Goal: Task Accomplishment & Management: Manage account settings

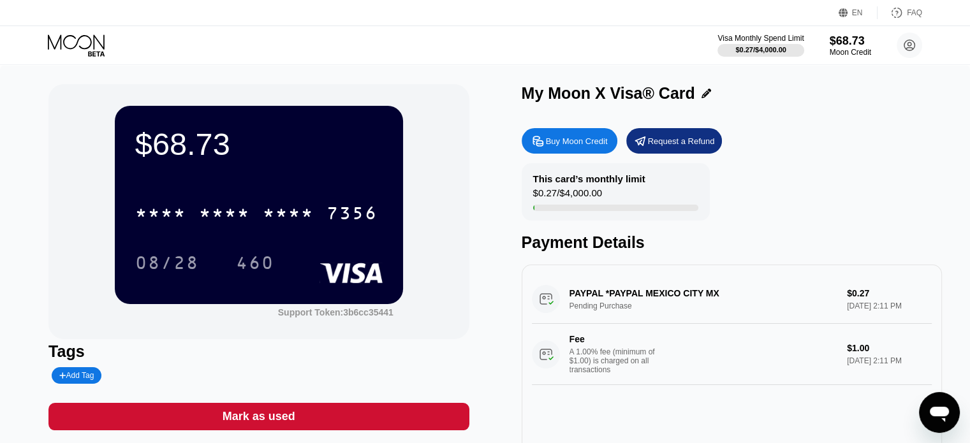
click at [549, 137] on div "Buy Moon Credit" at bounding box center [577, 141] width 62 height 11
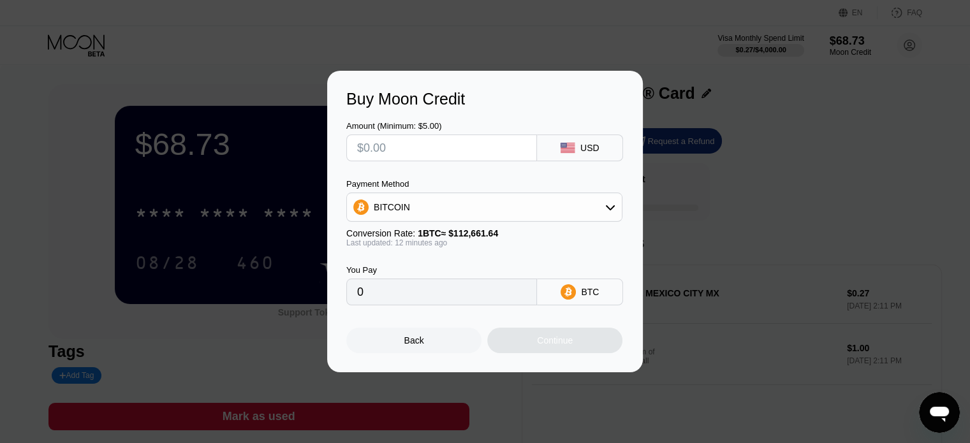
click at [564, 206] on div "BITCOIN" at bounding box center [484, 208] width 275 height 26
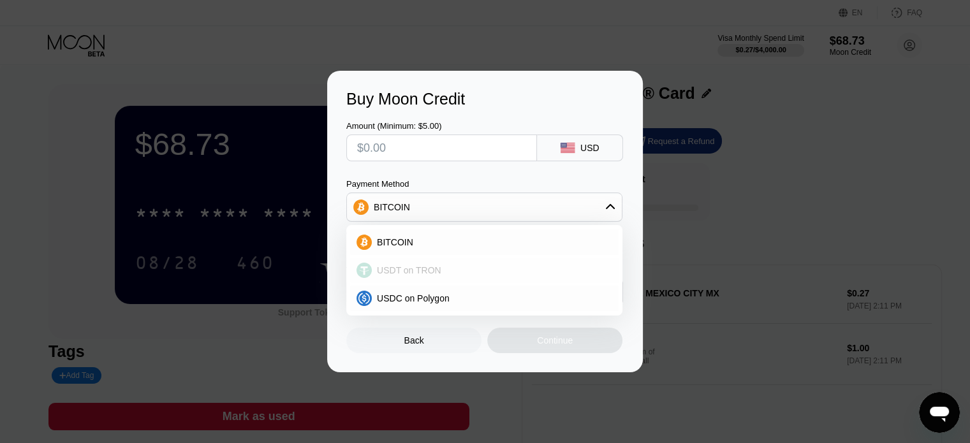
click at [366, 271] on circle at bounding box center [364, 270] width 15 height 15
type input "0.00"
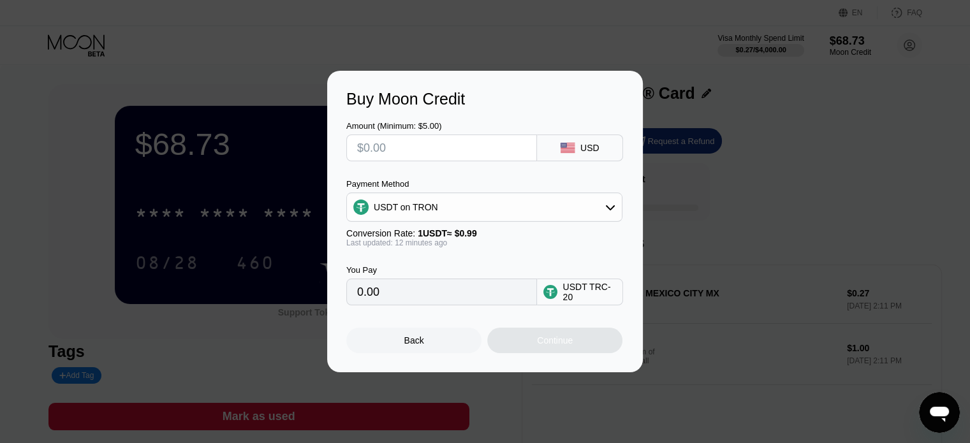
drag, startPoint x: 403, startPoint y: 148, endPoint x: 323, endPoint y: 147, distance: 80.4
click at [323, 147] on div "Buy Moon Credit Amount (Minimum: $5.00) USD Payment Method USDT on TRON Convers…" at bounding box center [485, 222] width 970 height 302
type input "$4"
type input "4.04"
type input "$45"
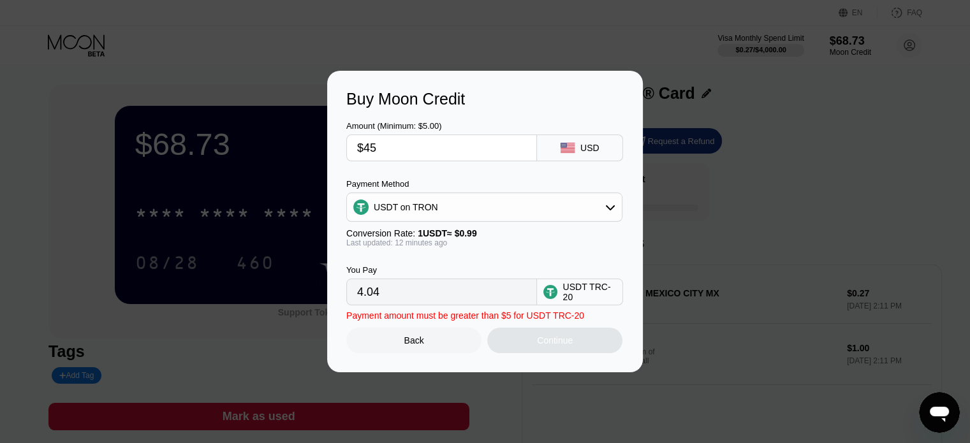
type input "45.45"
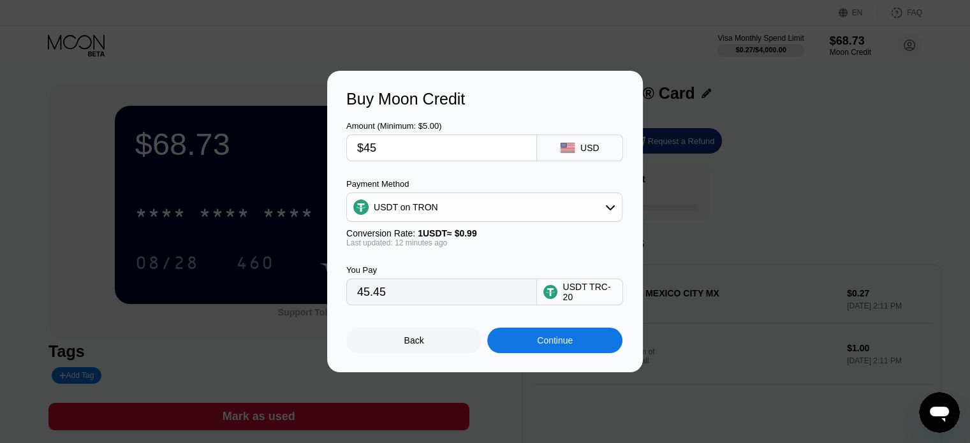
type input "$45"
click at [527, 341] on div "Continue" at bounding box center [554, 341] width 135 height 26
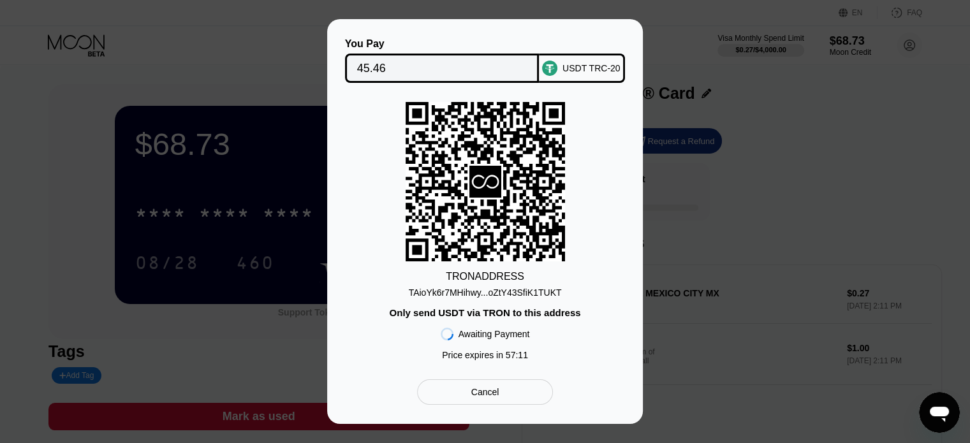
click at [481, 295] on div "TAioYk6r7MHihwy...oZtY43SfiK1TUKT" at bounding box center [485, 293] width 153 height 10
click at [57, 234] on div "You Pay 45.46 USDT TRC-20 TRON ADDRESS TAioYk6r7MHihwy...oZtY43SfiK1TUKT Only s…" at bounding box center [485, 221] width 970 height 405
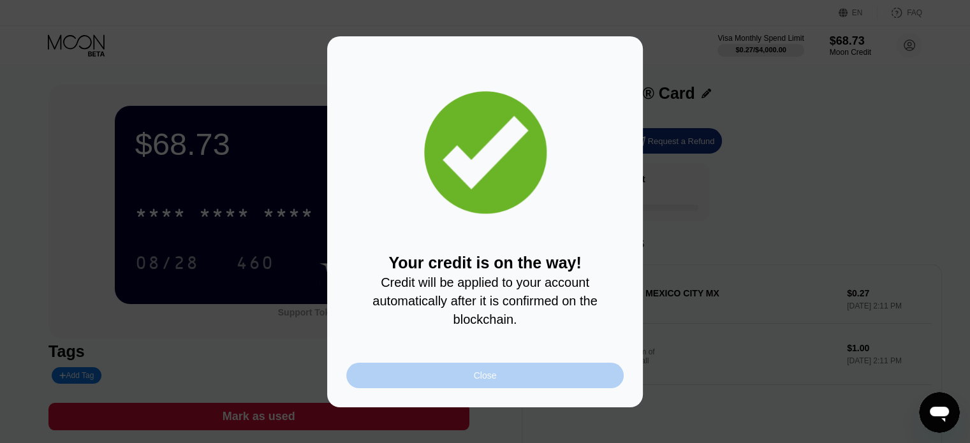
click at [466, 383] on div "Close" at bounding box center [484, 376] width 277 height 26
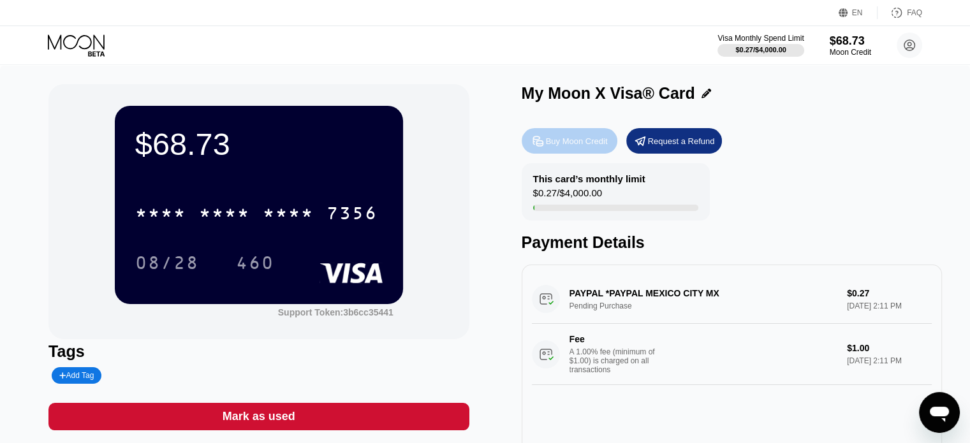
click at [568, 145] on div "Buy Moon Credit" at bounding box center [577, 141] width 62 height 11
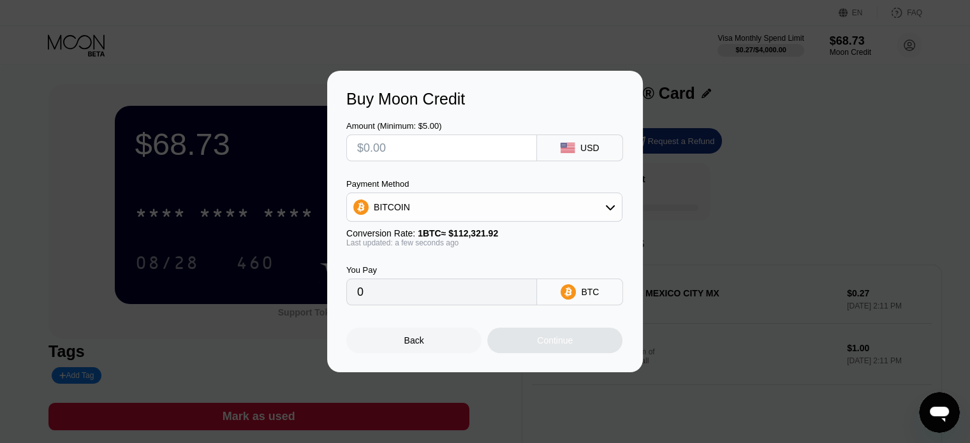
click at [610, 205] on icon at bounding box center [610, 207] width 10 height 10
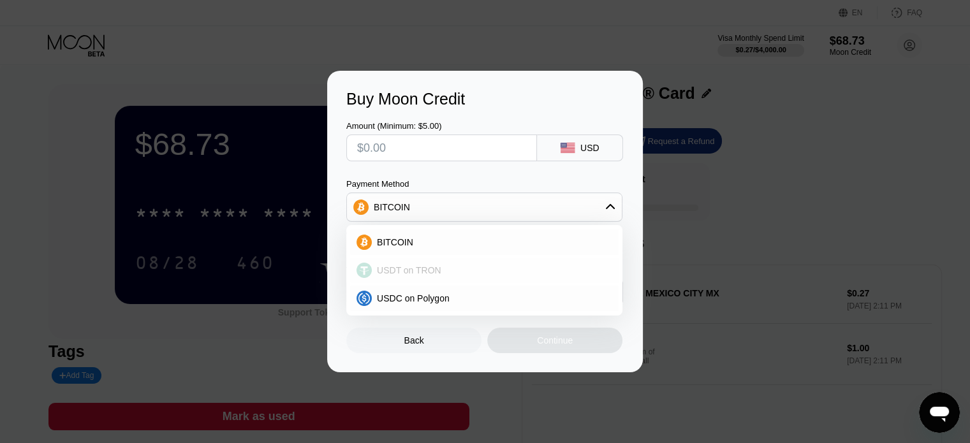
click at [417, 273] on span "USDT on TRON" at bounding box center [409, 270] width 64 height 10
type input "0.00"
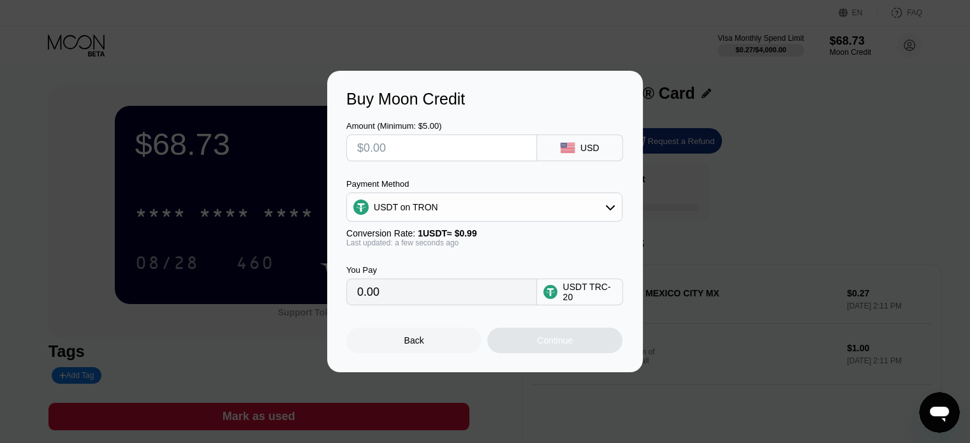
click at [408, 344] on div "Back" at bounding box center [414, 341] width 20 height 10
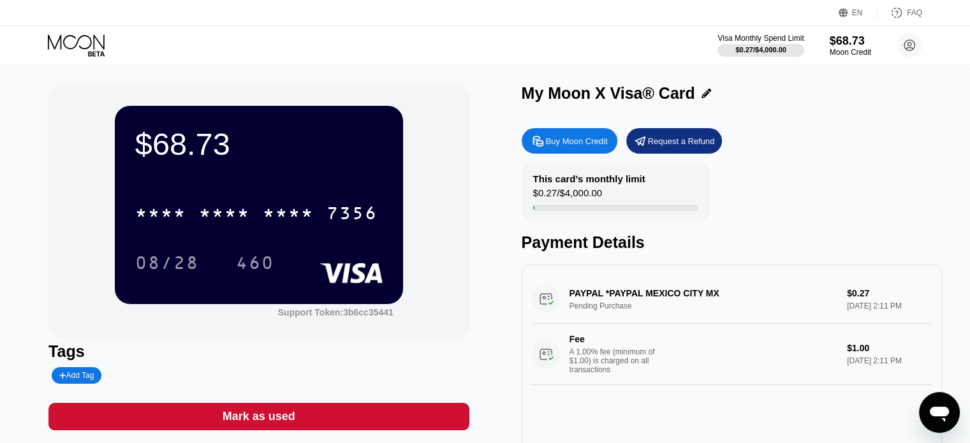
drag, startPoint x: 778, startPoint y: 1, endPoint x: 33, endPoint y: 50, distance: 746.7
click at [33, 50] on div "Visa Monthly Spend Limit $0.27 / $4,000.00 $68.73 Moon Credit Artem Taranenko r…" at bounding box center [485, 45] width 970 height 38
click at [934, 415] on icon "Открыть окно обмена сообщениями" at bounding box center [939, 414] width 19 height 15
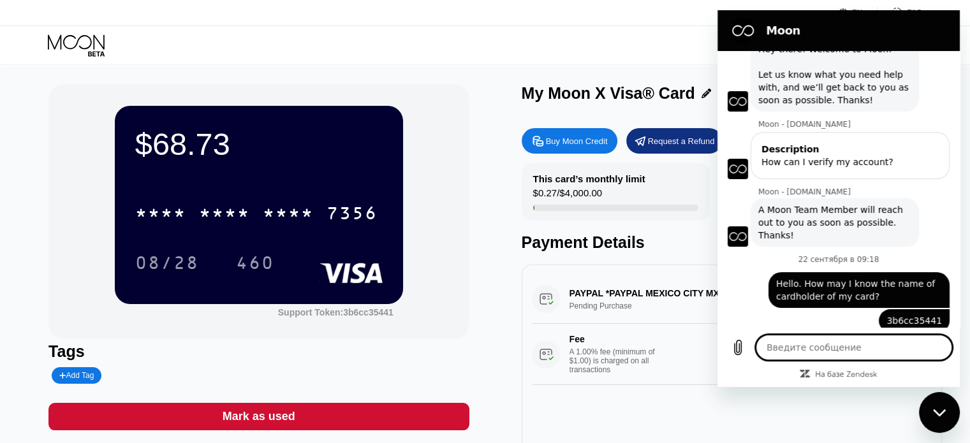
scroll to position [69, 0]
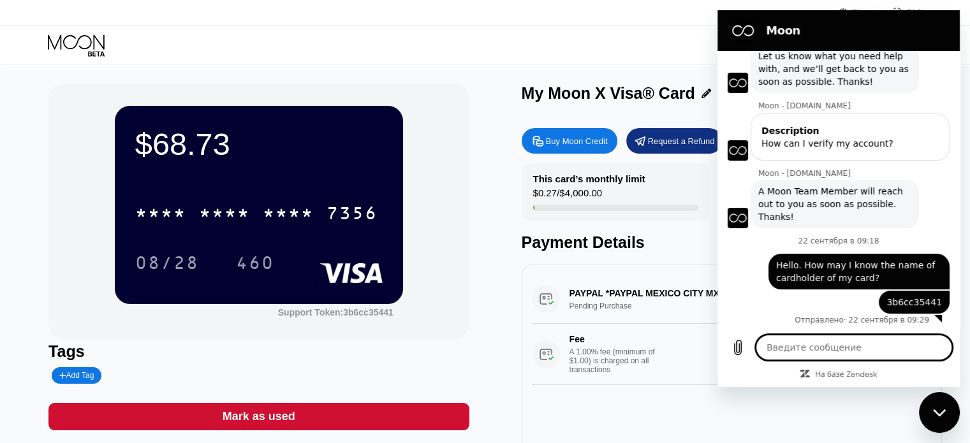
click at [937, 414] on icon "Закрыть окно обмена сообщениями" at bounding box center [939, 412] width 13 height 7
type textarea "x"
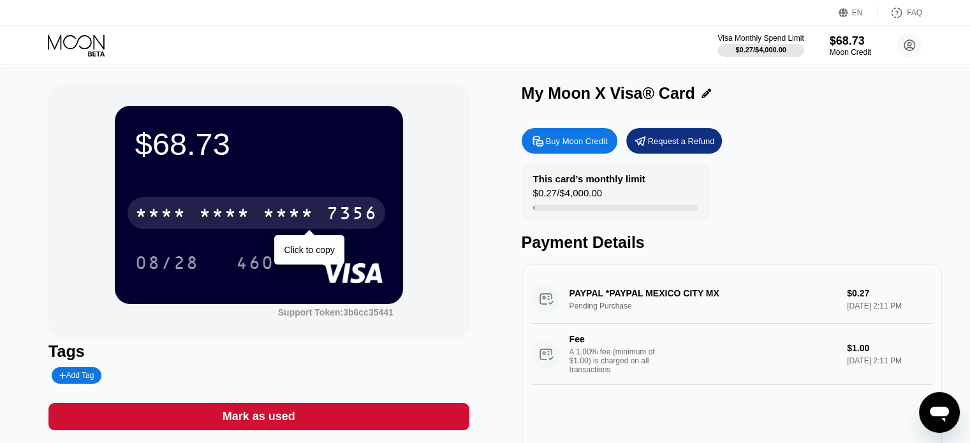
click at [304, 223] on div "* * * *" at bounding box center [288, 215] width 51 height 20
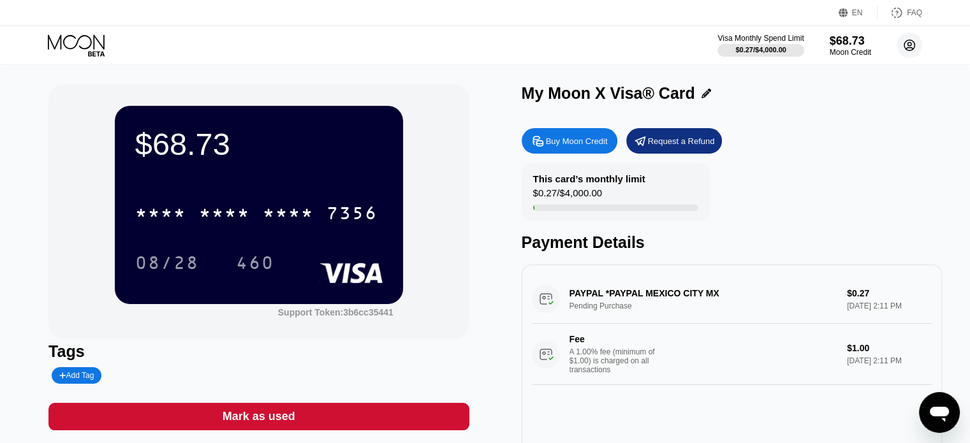
click at [911, 43] on icon at bounding box center [909, 45] width 7 height 7
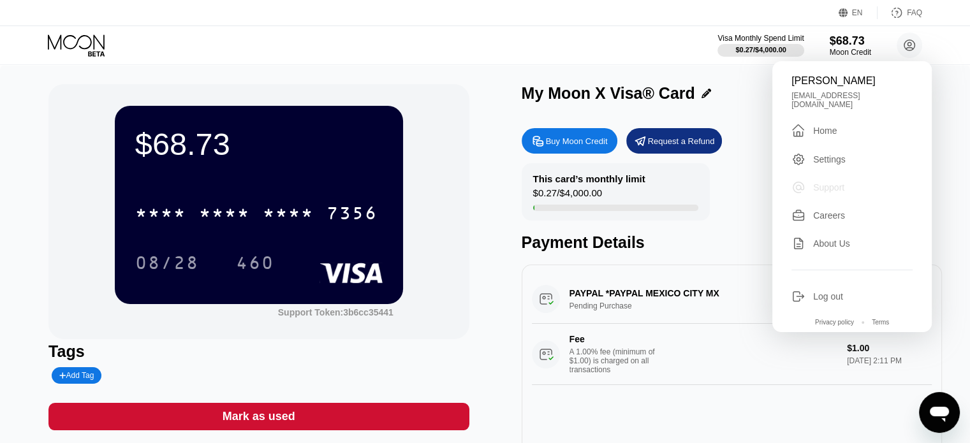
click at [812, 182] on div "Support" at bounding box center [852, 188] width 121 height 14
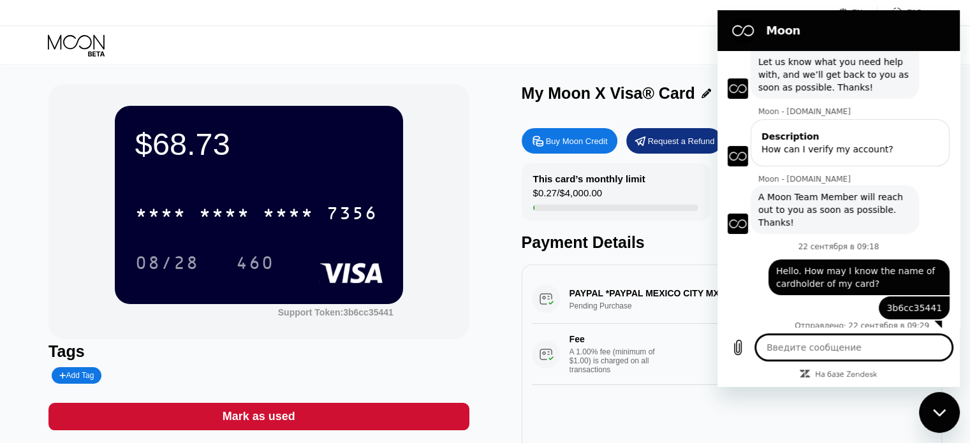
scroll to position [69, 0]
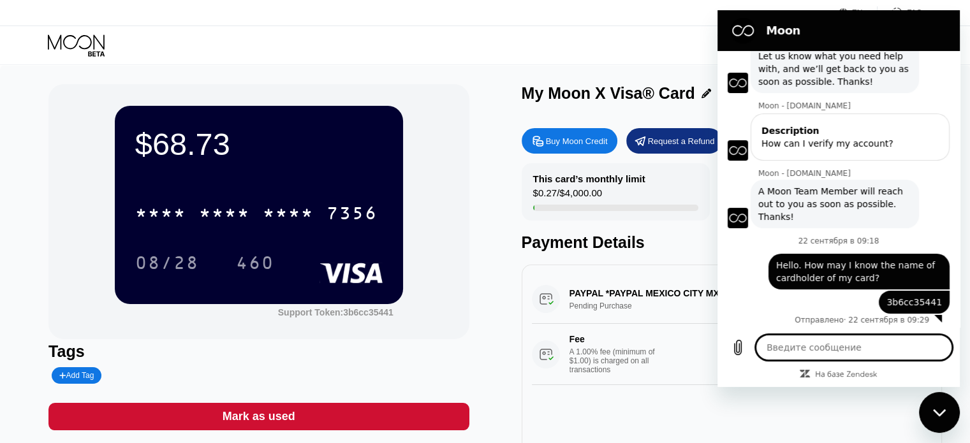
click at [486, 227] on div "$68.73 * * * * * * * * * * * * 7356 08/28 460 Support Token: 3b6cc35441 Tags Ad…" at bounding box center [484, 286] width 873 height 404
click at [945, 418] on div "Закрыть окно обмена сообщениями" at bounding box center [940, 413] width 38 height 38
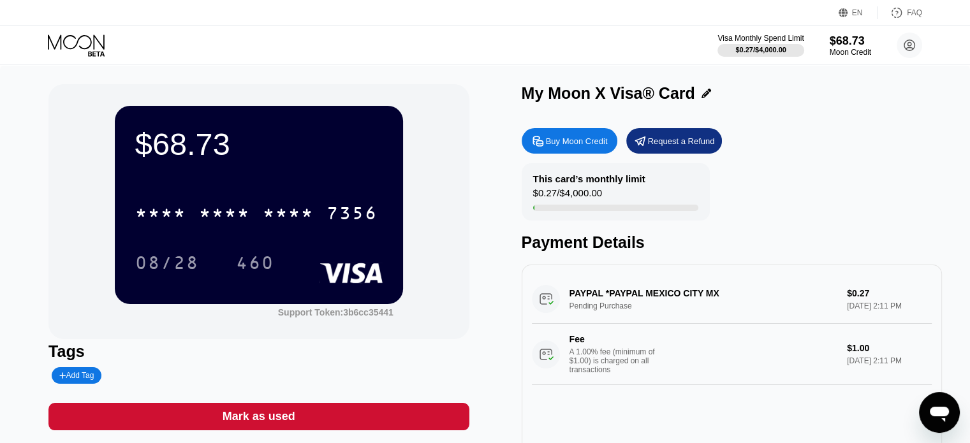
type textarea "x"
click at [909, 43] on circle at bounding box center [910, 46] width 26 height 26
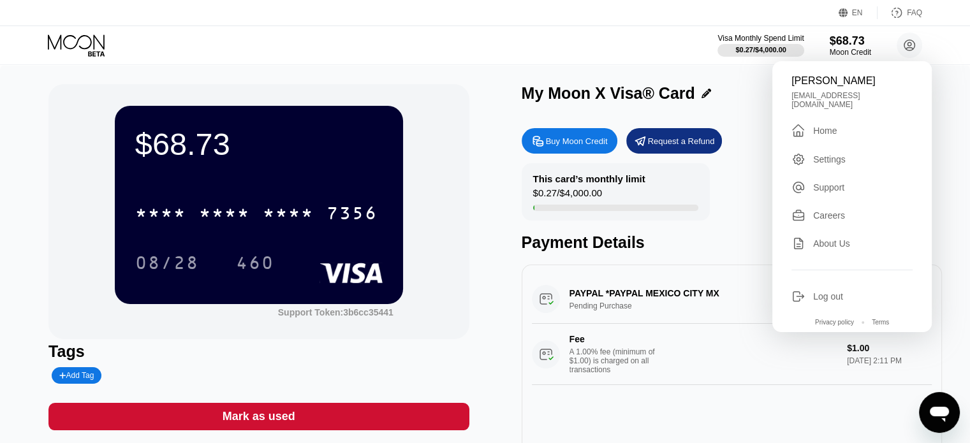
click at [942, 122] on div "$68.73 * * * * * * * * * * * * 7356 08/28 460 Support Token: 3b6cc35441 Tags Ad…" at bounding box center [485, 292] width 970 height 455
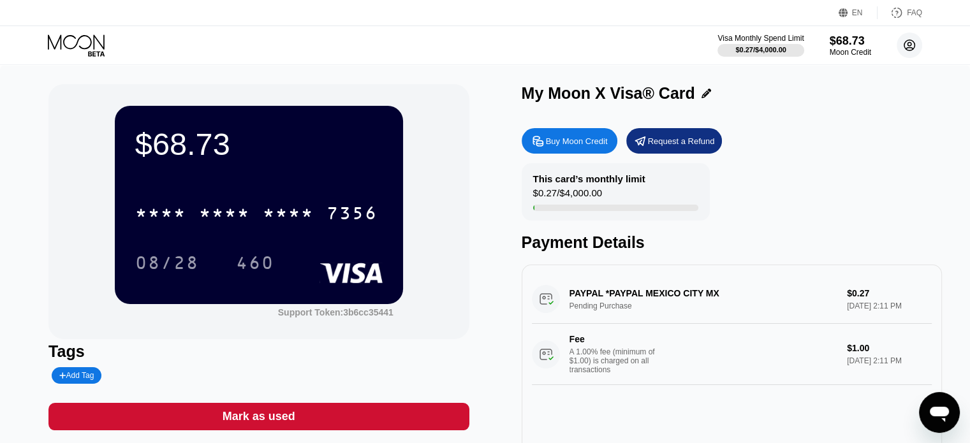
click at [912, 48] on icon at bounding box center [909, 45] width 7 height 7
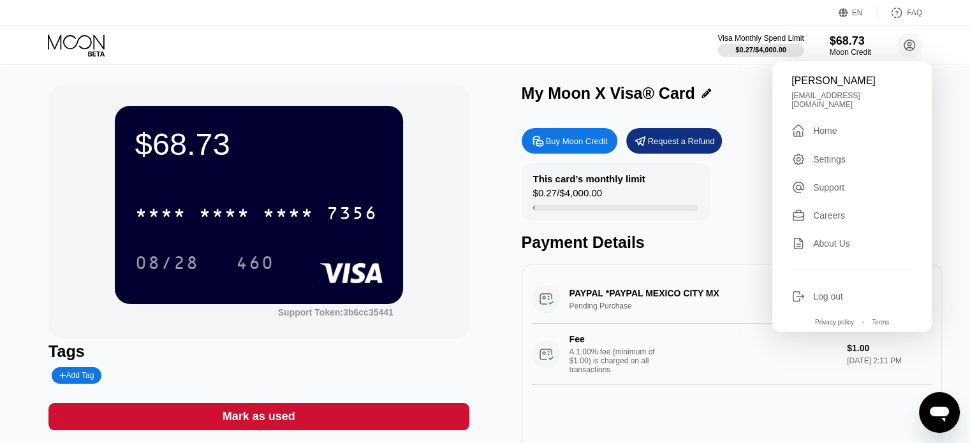
click at [813, 154] on div "Settings" at bounding box center [829, 159] width 33 height 10
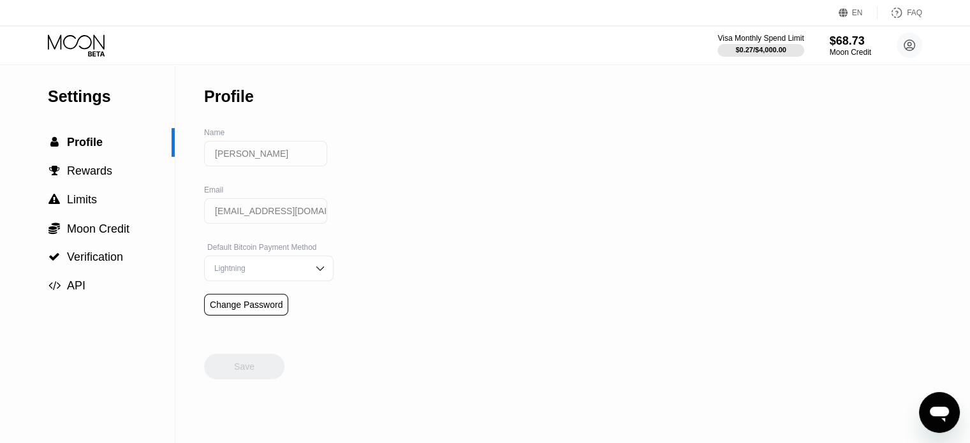
click at [314, 272] on img at bounding box center [320, 268] width 13 height 13
click at [217, 310] on div "Change Password" at bounding box center [246, 305] width 73 height 10
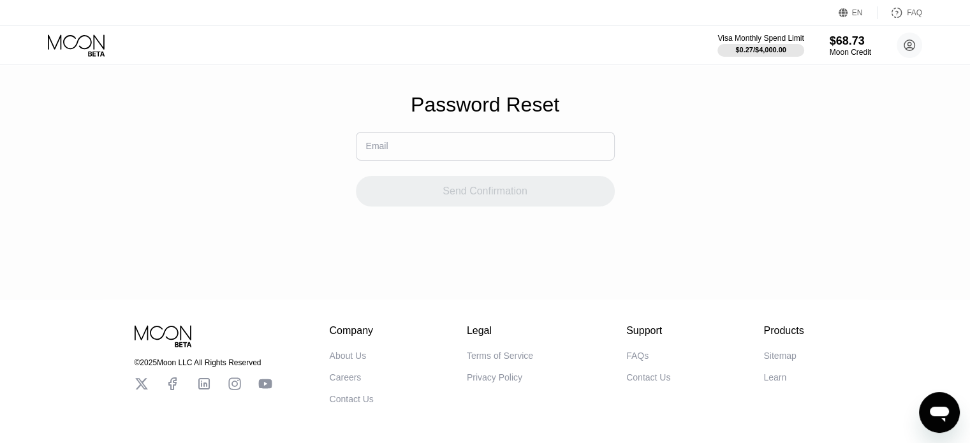
click at [419, 156] on input "text" at bounding box center [485, 146] width 259 height 29
type input "[EMAIL_ADDRESS][DOMAIN_NAME]"
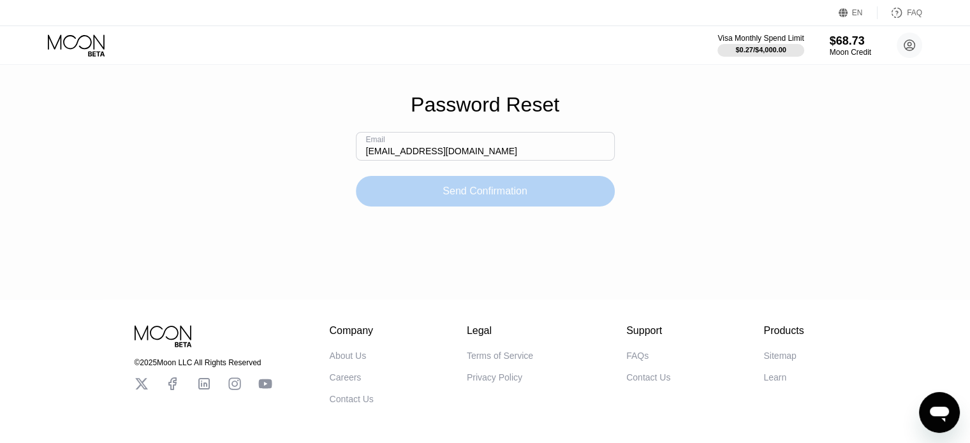
click at [444, 198] on div "Send Confirmation" at bounding box center [485, 191] width 85 height 13
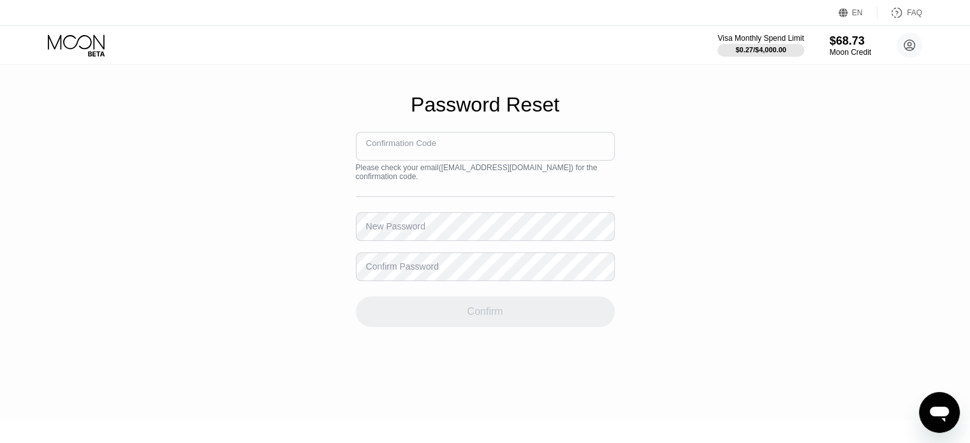
drag, startPoint x: 385, startPoint y: 155, endPoint x: 362, endPoint y: 156, distance: 23.0
click at [362, 156] on input at bounding box center [485, 146] width 259 height 29
click at [368, 144] on div "Confirmation Code" at bounding box center [398, 139] width 64 height 9
click at [368, 151] on div "Confirmation Code" at bounding box center [403, 146] width 75 height 10
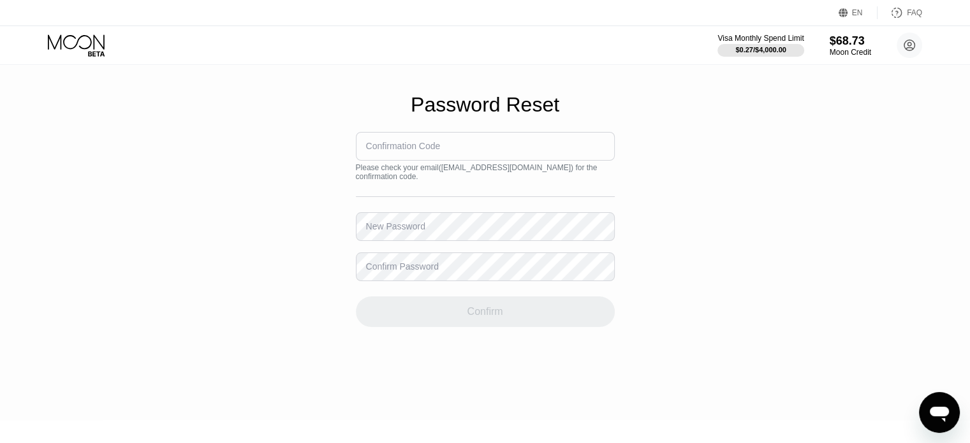
click at [367, 151] on div "Confirmation Code" at bounding box center [403, 146] width 75 height 10
click at [391, 151] on div "Confirmation Code" at bounding box center [403, 146] width 75 height 10
click at [411, 151] on div "Confirmation Code" at bounding box center [403, 146] width 75 height 10
click at [462, 157] on input at bounding box center [485, 146] width 259 height 29
paste input "165555"
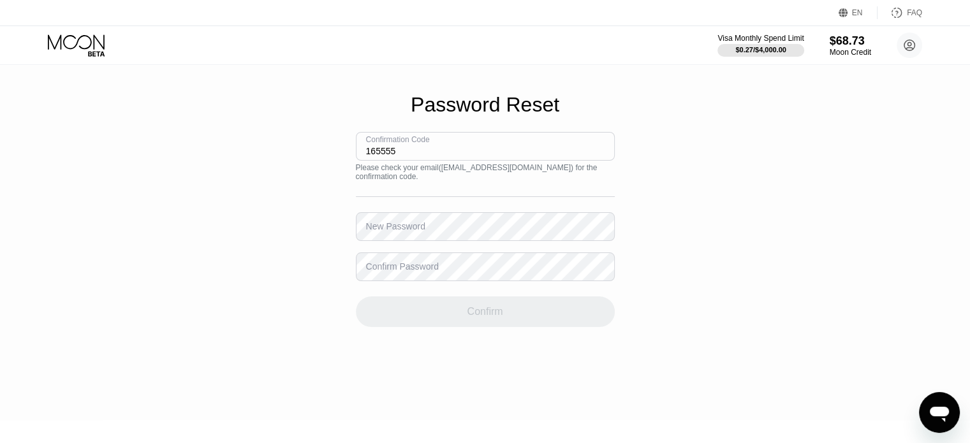
type input "165555"
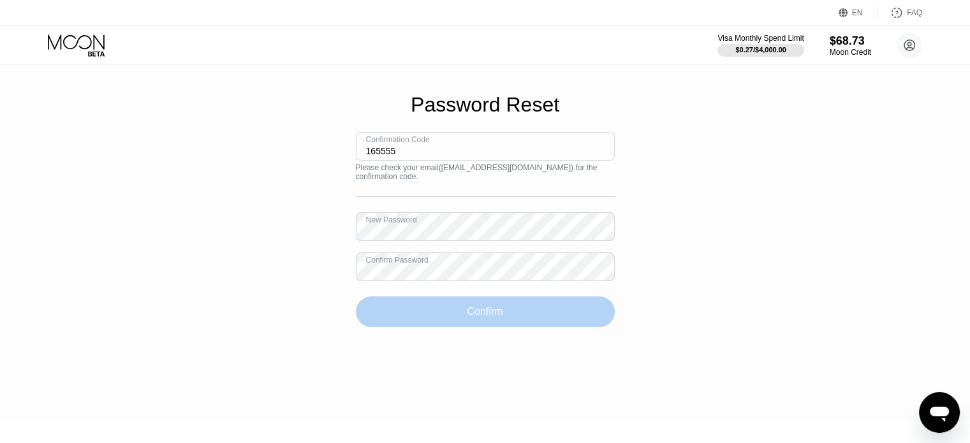
click at [464, 327] on div "Confirm" at bounding box center [485, 312] width 259 height 31
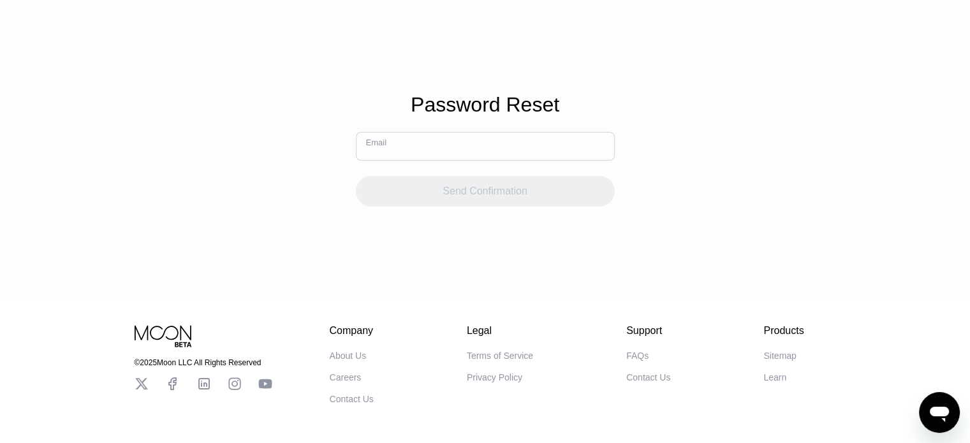
click at [441, 156] on input "text" at bounding box center [485, 146] width 259 height 29
type input "[EMAIL_ADDRESS][DOMAIN_NAME]"
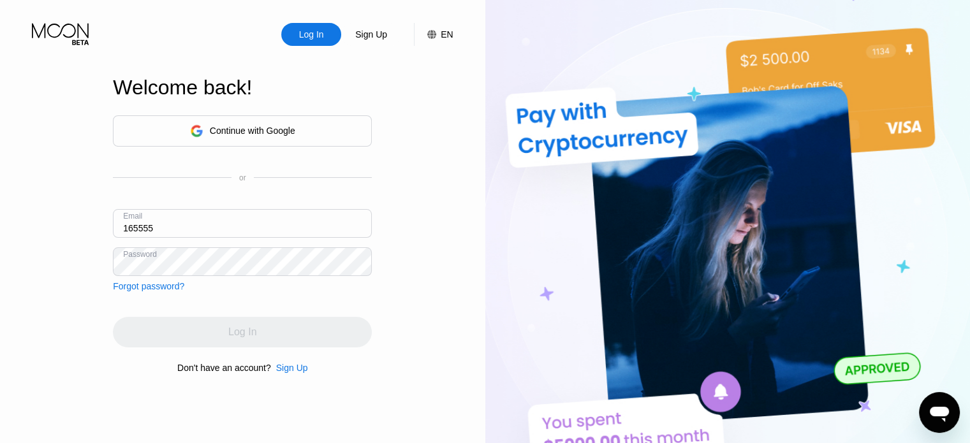
drag, startPoint x: 171, startPoint y: 227, endPoint x: 64, endPoint y: 221, distance: 106.7
click at [64, 221] on div "Log In Sign Up EN Language Select an item Save Welcome back! Continue with Goog…" at bounding box center [242, 244] width 485 height 488
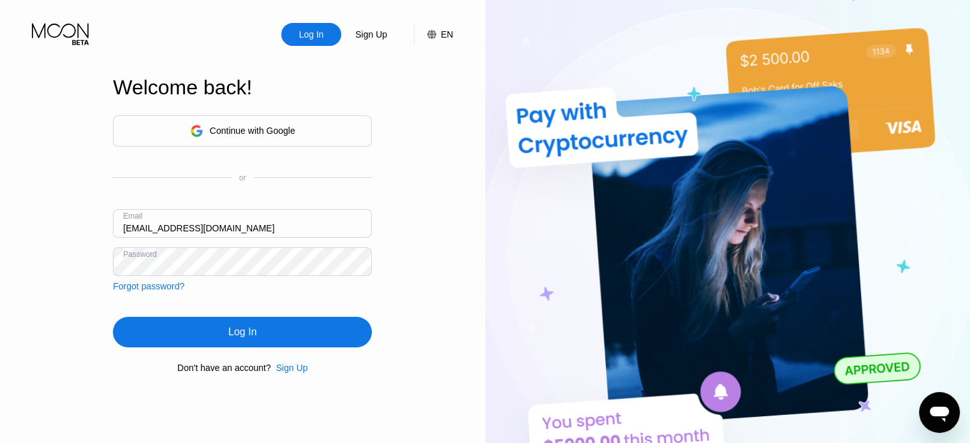
type input "[EMAIL_ADDRESS][DOMAIN_NAME]"
click at [235, 335] on div "Log In" at bounding box center [242, 332] width 28 height 13
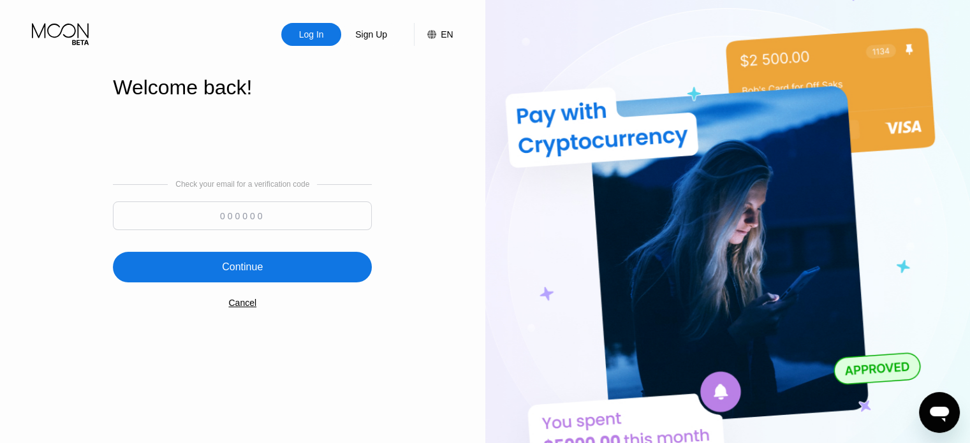
click at [202, 214] on input at bounding box center [242, 216] width 259 height 29
paste input "895711"
type input "895711"
click at [216, 271] on div "Continue" at bounding box center [242, 267] width 259 height 31
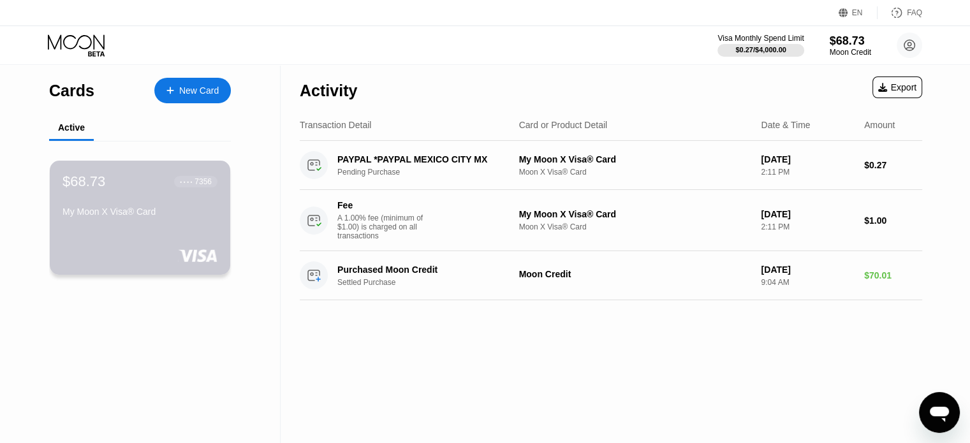
click at [89, 209] on div "$68.73 ● ● ● ● 7356 My Moon X Visa® Card" at bounding box center [140, 198] width 155 height 48
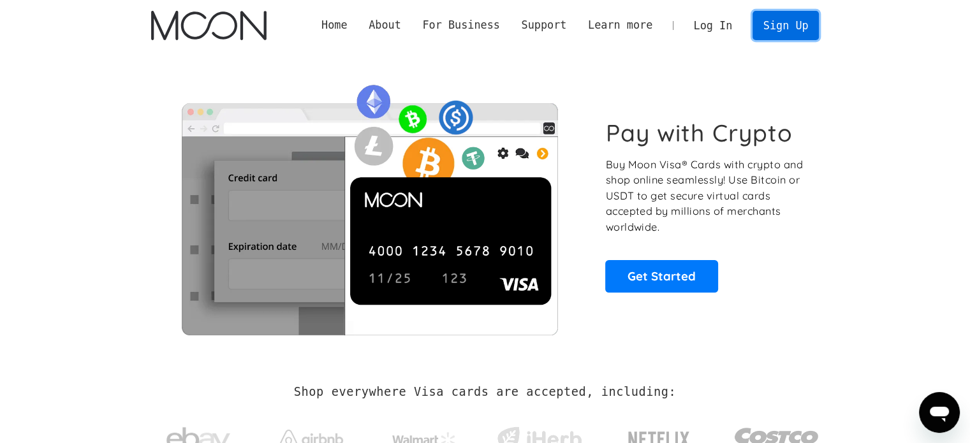
click at [790, 29] on link "Sign Up" at bounding box center [786, 25] width 66 height 29
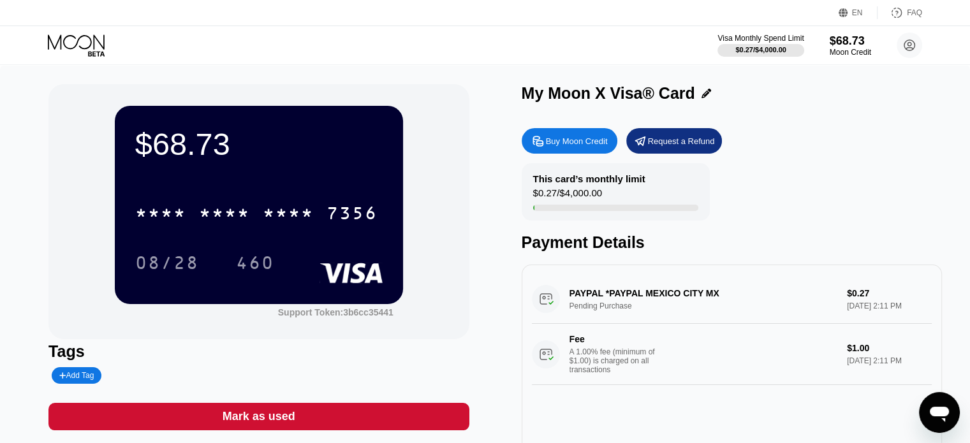
click at [0, 91] on div "$68.73 * * * * * * * * * * * * 7356 08/28 460 Support Token: 3b6cc35441 Tags Ad…" at bounding box center [485, 292] width 970 height 455
